Goal: Transaction & Acquisition: Purchase product/service

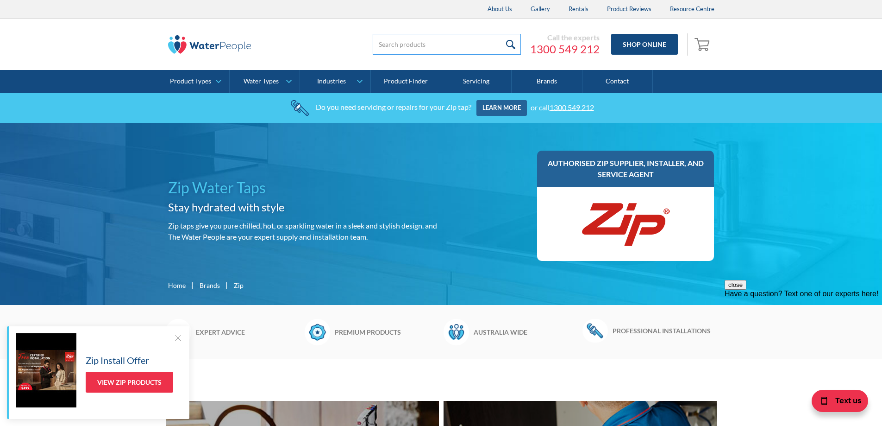
click at [442, 43] on input "search" at bounding box center [447, 44] width 148 height 21
paste input "HYDROTAP G5 BCHA CELSIUS ALL-IN-ONE ARCBRUSHED"
click at [485, 44] on input "HYDROTAP G5 BCHA CELSIUS ALL-IN-ONE ARCBRUSHED" at bounding box center [447, 44] width 148 height 21
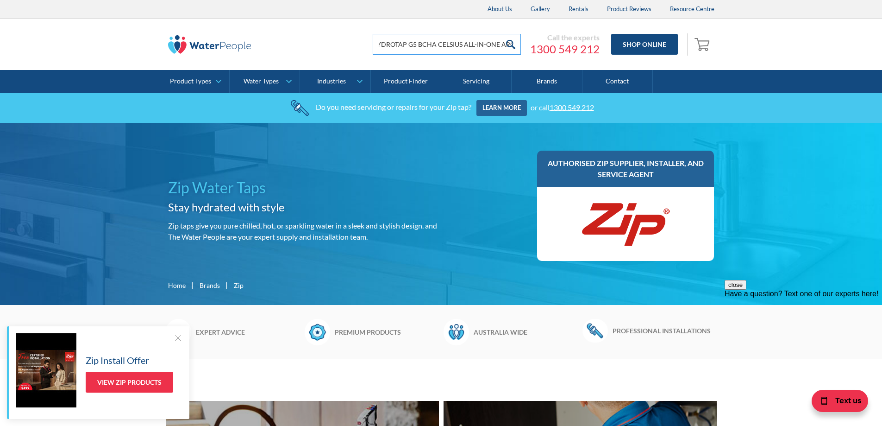
type input "HYDROTAP G5 BCHA CELSIUS ALL-IN-ONE ARC"
click at [501, 34] on input "submit" at bounding box center [511, 44] width 20 height 21
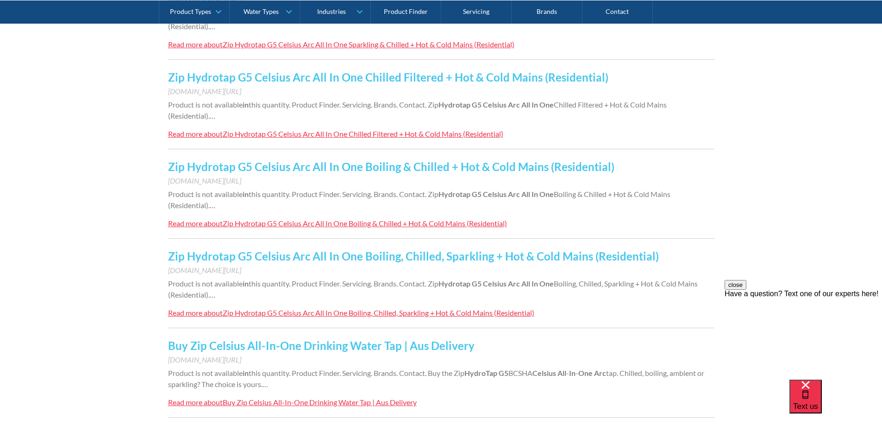
scroll to position [370, 0]
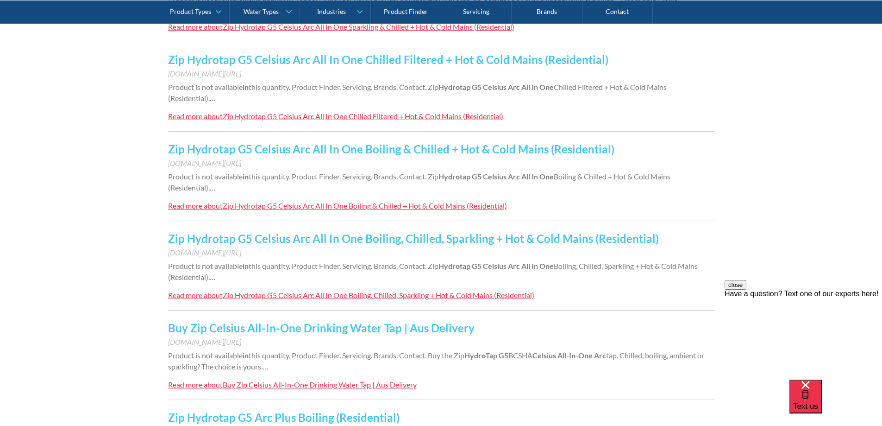
click at [415, 206] on div "Zip Hydrotap G5 Celsius Arc All In One Boiling & Chilled + Hot & Cold Mains (Re…" at bounding box center [365, 205] width 284 height 9
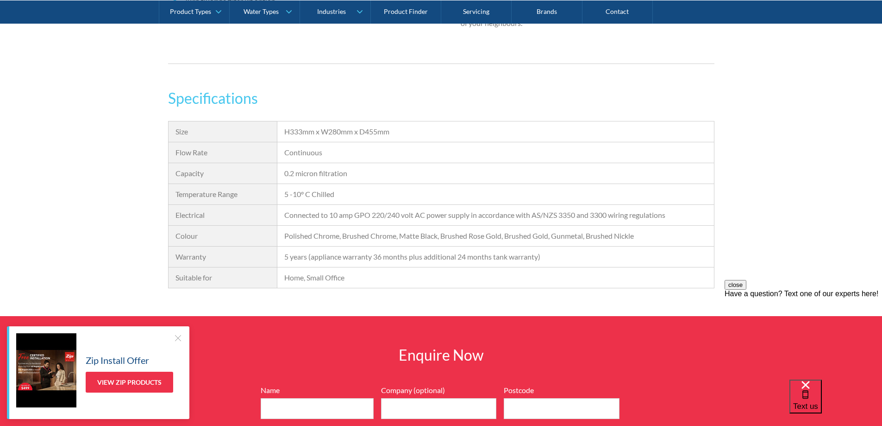
scroll to position [741, 0]
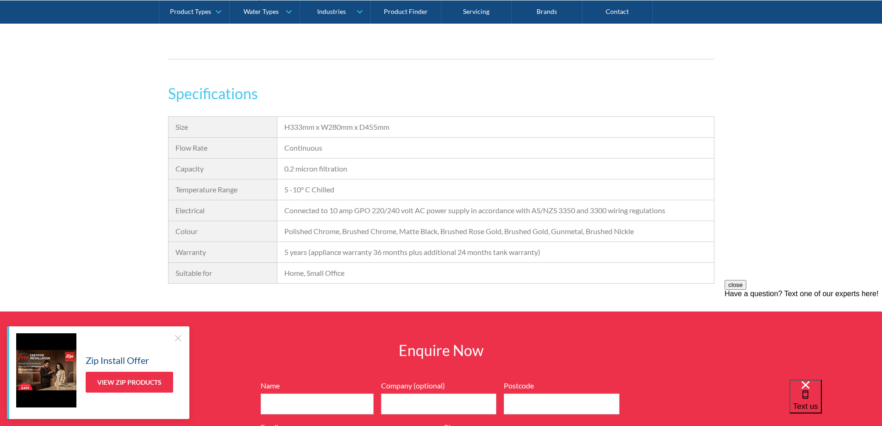
click at [178, 339] on div at bounding box center [177, 337] width 9 height 9
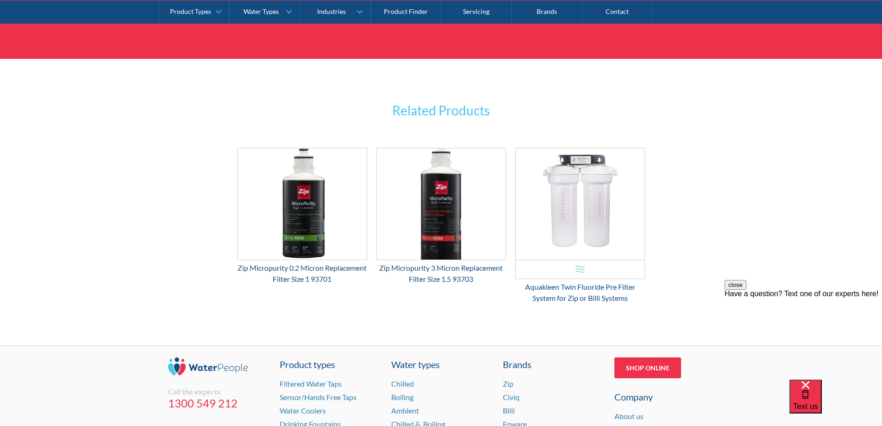
scroll to position [1296, 0]
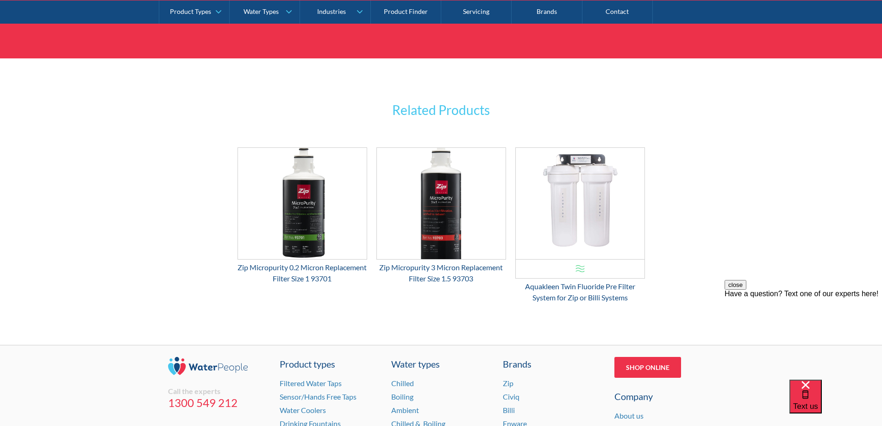
click at [117, 153] on div "Related Products OFFER: View Product Chilled Boiling Ambient Sparkling All-in-O…" at bounding box center [441, 201] width 882 height 286
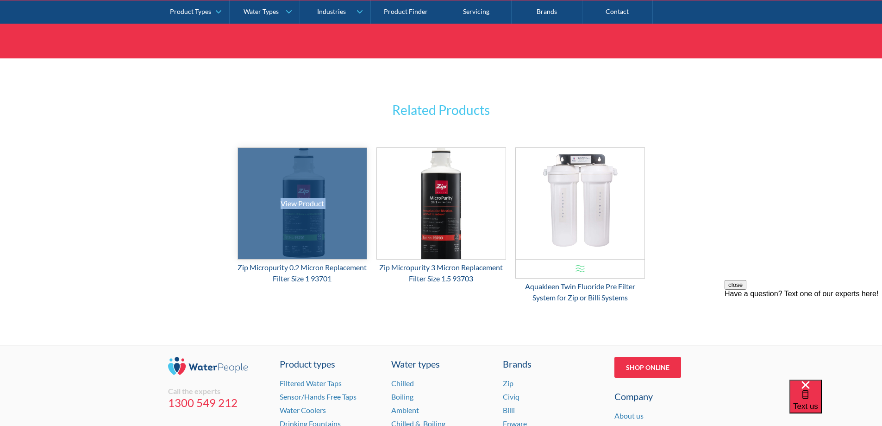
click at [310, 225] on div at bounding box center [302, 203] width 193 height 167
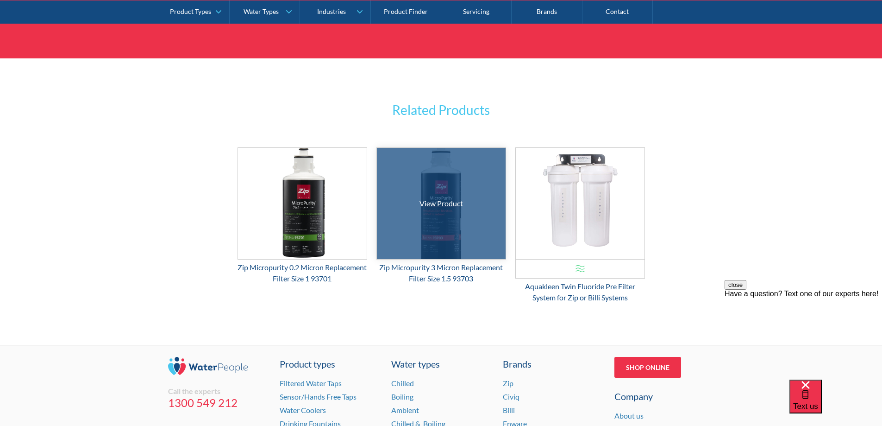
click at [451, 224] on div at bounding box center [440, 203] width 193 height 167
click at [440, 203] on div "View Product" at bounding box center [441, 203] width 44 height 11
